Goal: Task Accomplishment & Management: Use online tool/utility

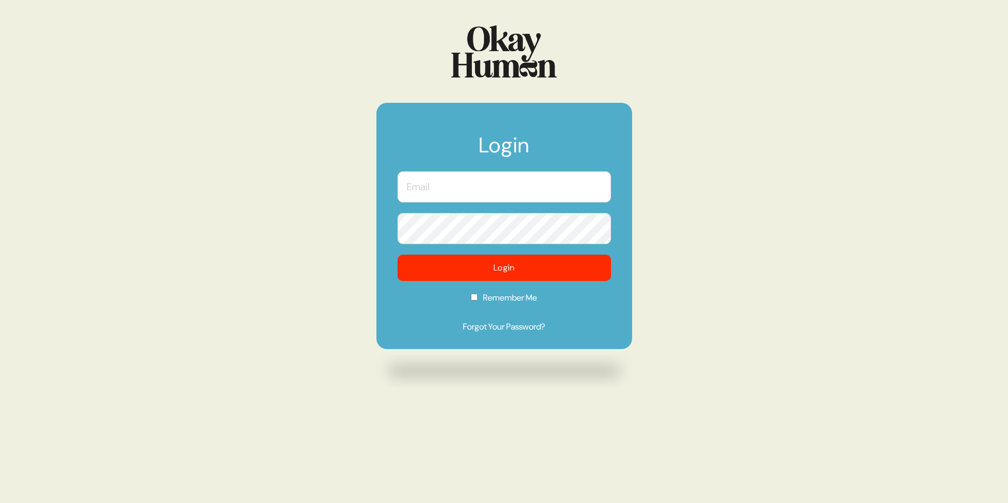
click at [452, 186] on input "text" at bounding box center [505, 186] width 214 height 31
type input "[EMAIL_ADDRESS][DOMAIN_NAME]"
click at [477, 298] on label "Remember Me" at bounding box center [505, 302] width 214 height 20
click at [477, 298] on input "Remember Me" at bounding box center [474, 297] width 7 height 7
checkbox input "true"
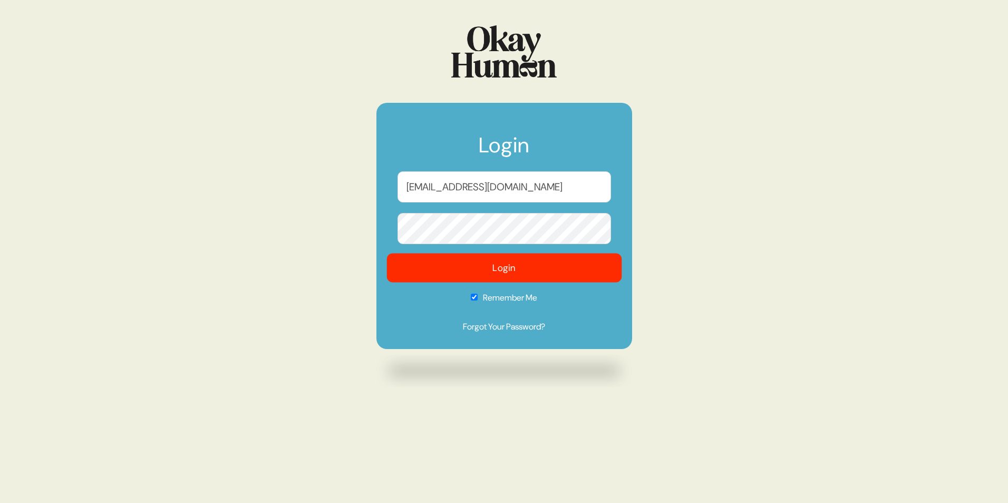
click at [496, 264] on button "Login" at bounding box center [503, 268] width 235 height 29
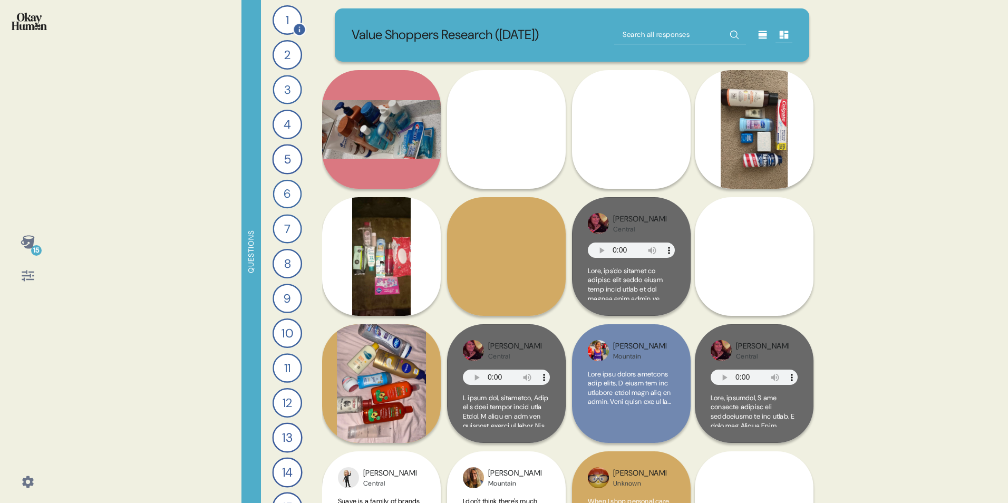
click at [279, 13] on div "1" at bounding box center [288, 20] width 30 height 30
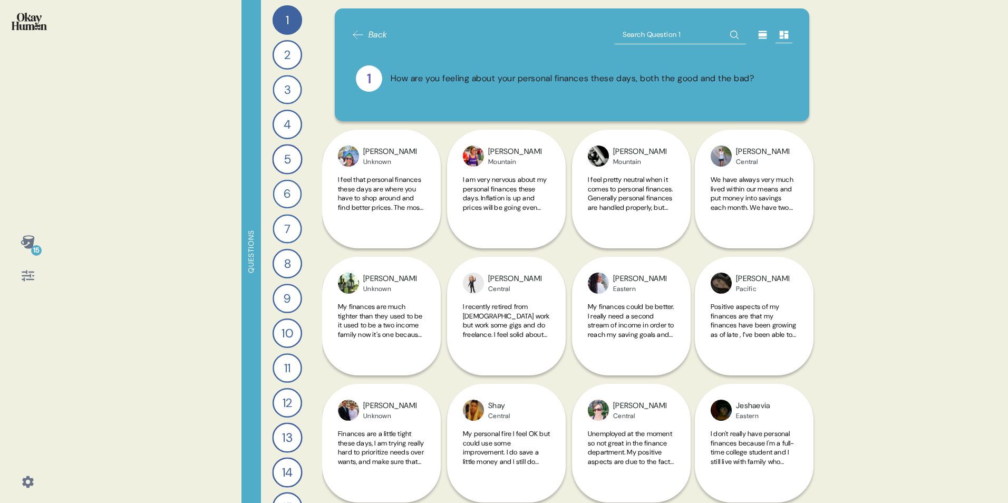
click at [759, 32] on icon at bounding box center [763, 35] width 8 height 8
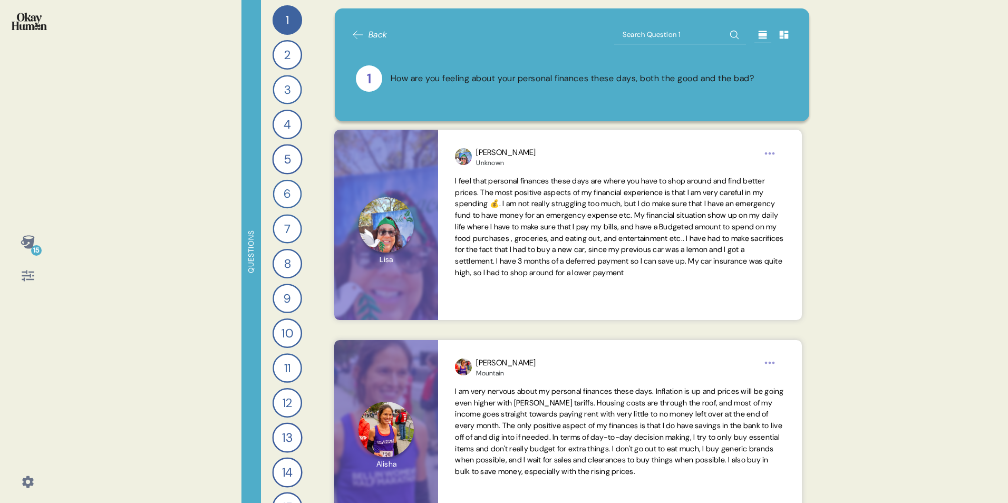
click at [25, 479] on icon at bounding box center [28, 482] width 12 height 12
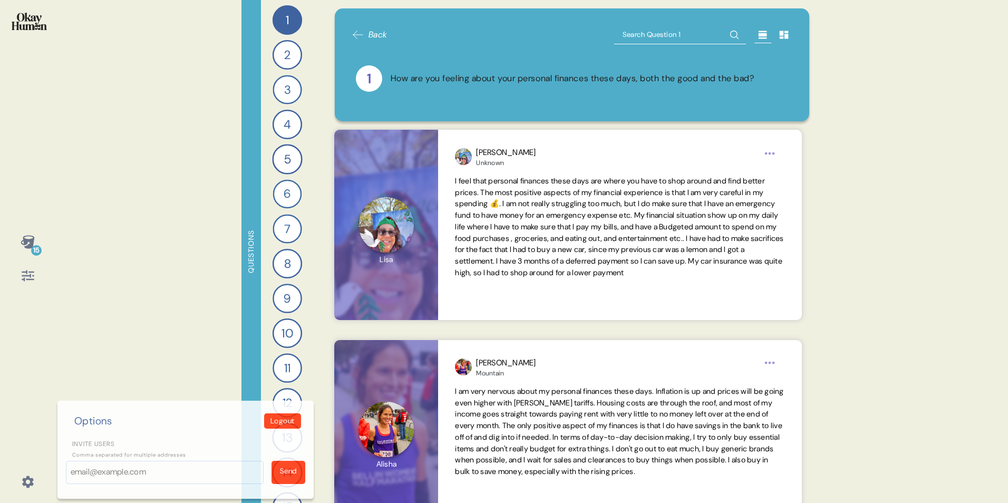
click at [128, 288] on div "15 Options Logout Invite users Comma separated for multiple addresses Send Ques…" at bounding box center [504, 251] width 1008 height 503
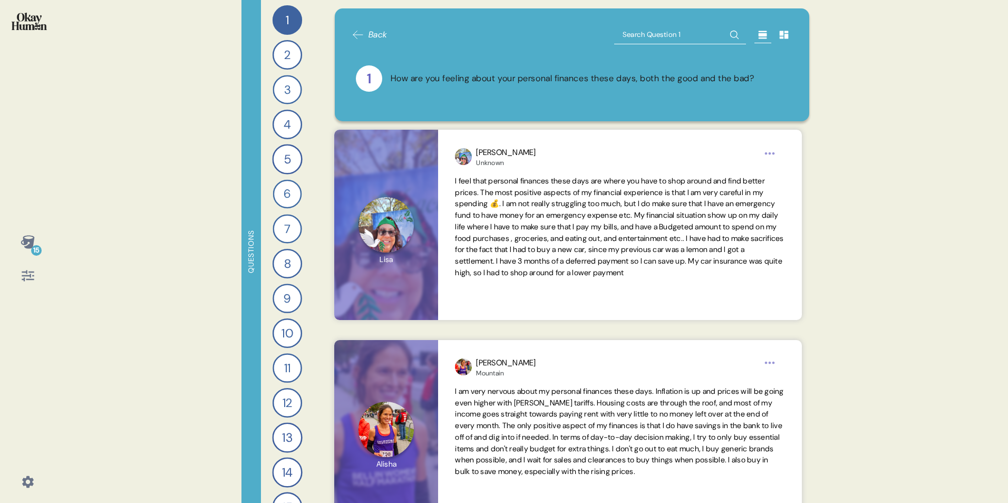
click at [369, 34] on span "Back" at bounding box center [378, 34] width 19 height 13
click at [31, 23] on img at bounding box center [29, 21] width 35 height 17
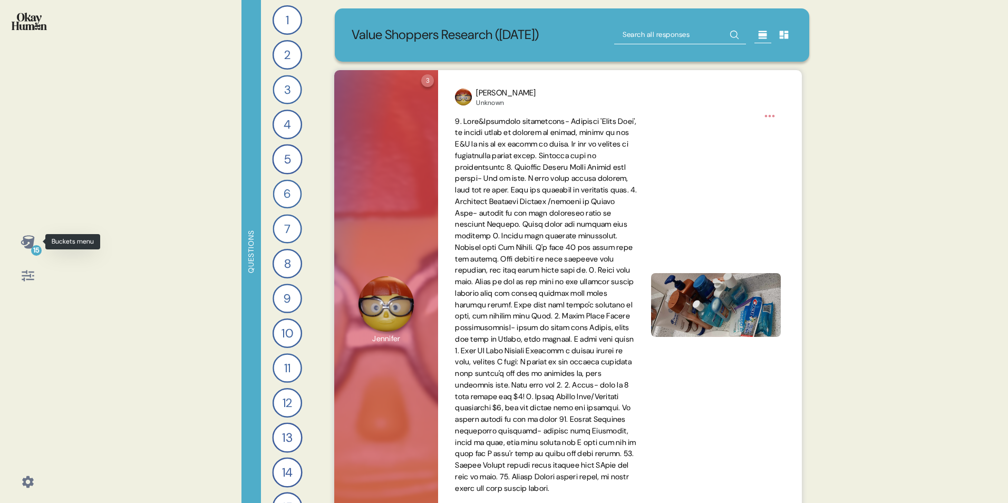
click at [25, 246] on icon at bounding box center [28, 242] width 15 height 15
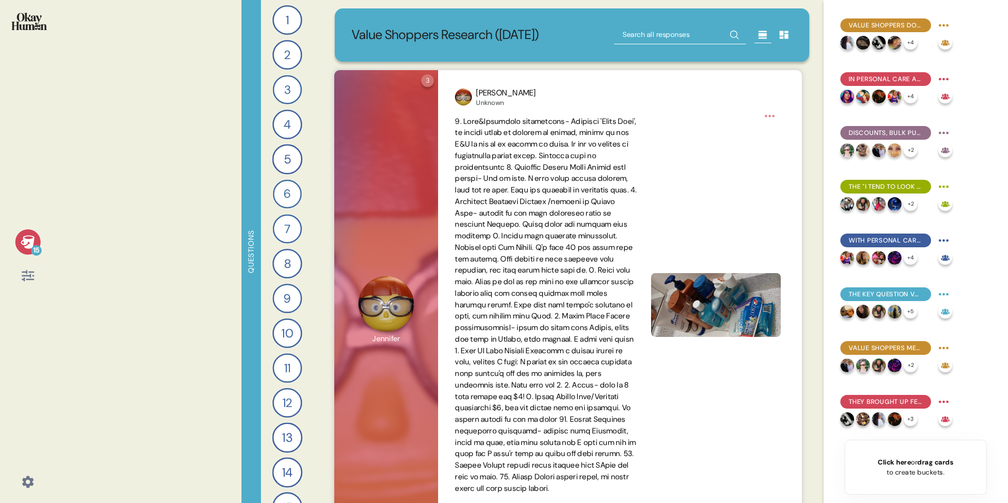
click at [30, 278] on icon at bounding box center [28, 275] width 15 height 15
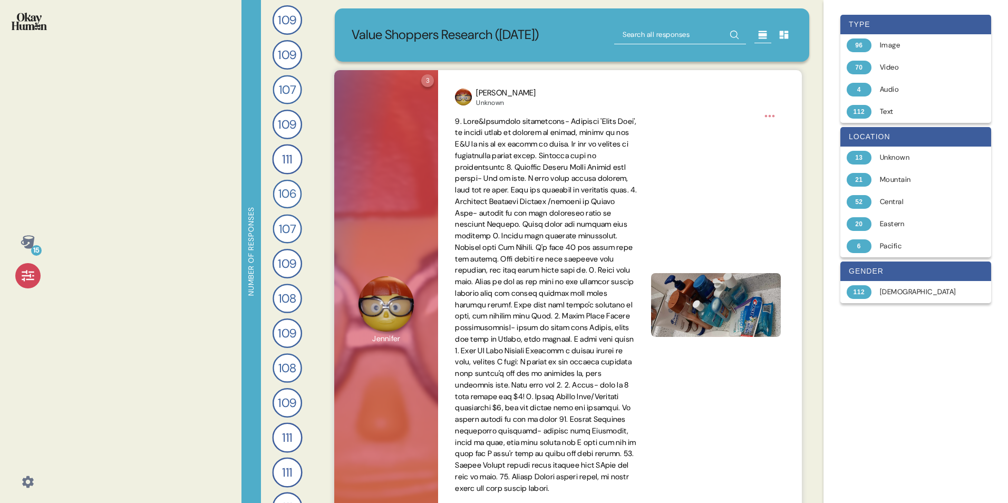
click at [30, 480] on icon at bounding box center [28, 482] width 12 height 12
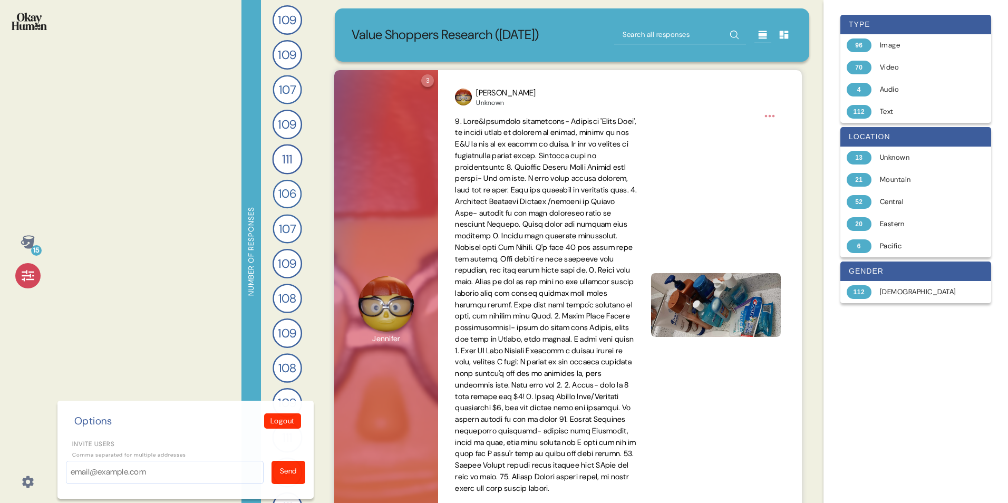
click at [108, 316] on div "15 Options Logout Invite users Comma separated for multiple addresses Send Numb…" at bounding box center [504, 251] width 1008 height 503
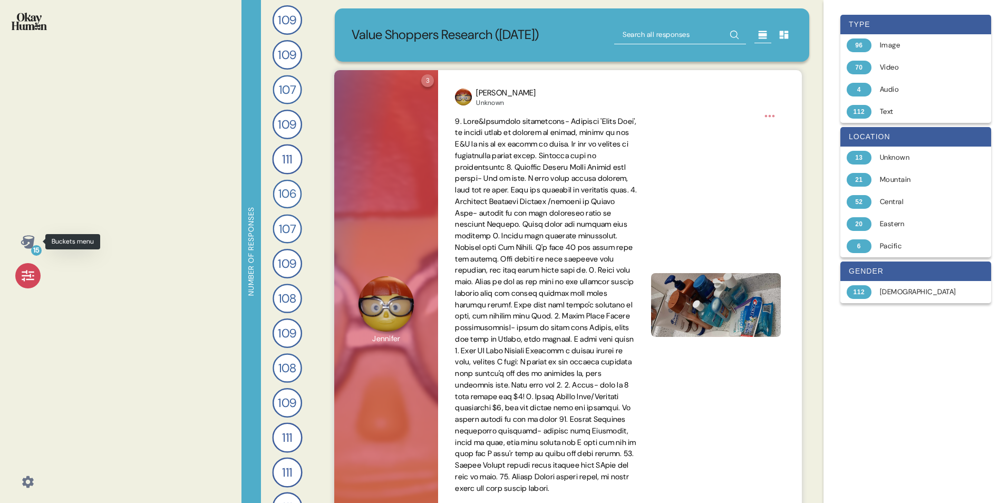
click at [30, 244] on icon at bounding box center [28, 241] width 14 height 13
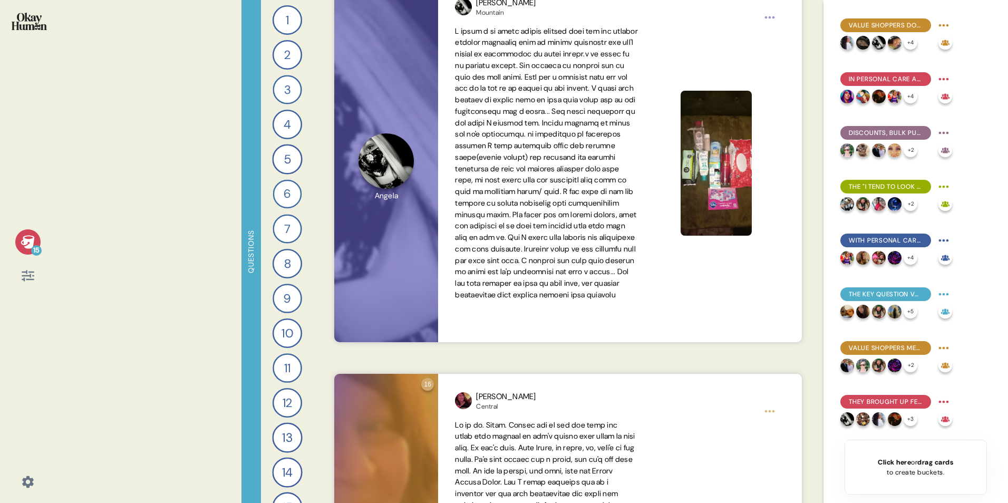
scroll to position [1793, 0]
